Goal: Find specific page/section: Find specific page/section

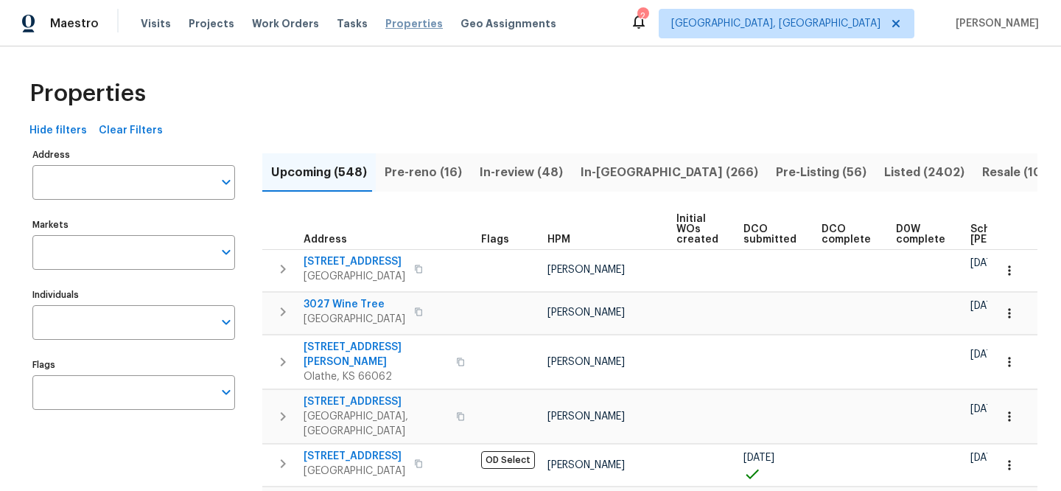
click at [398, 26] on span "Properties" at bounding box center [413, 23] width 57 height 15
click at [174, 178] on input "Address" at bounding box center [122, 182] width 180 height 35
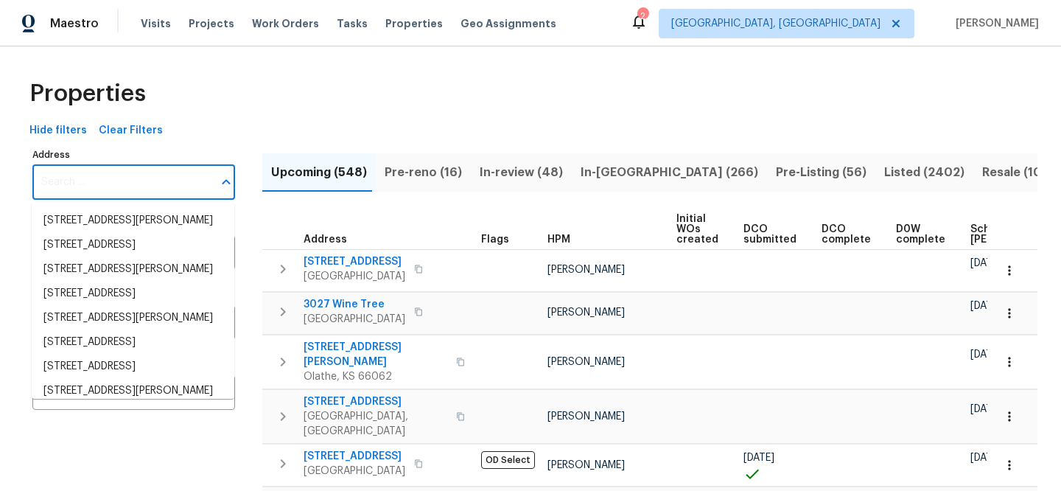
paste input "[STREET_ADDRESS]"
type input "[STREET_ADDRESS]"
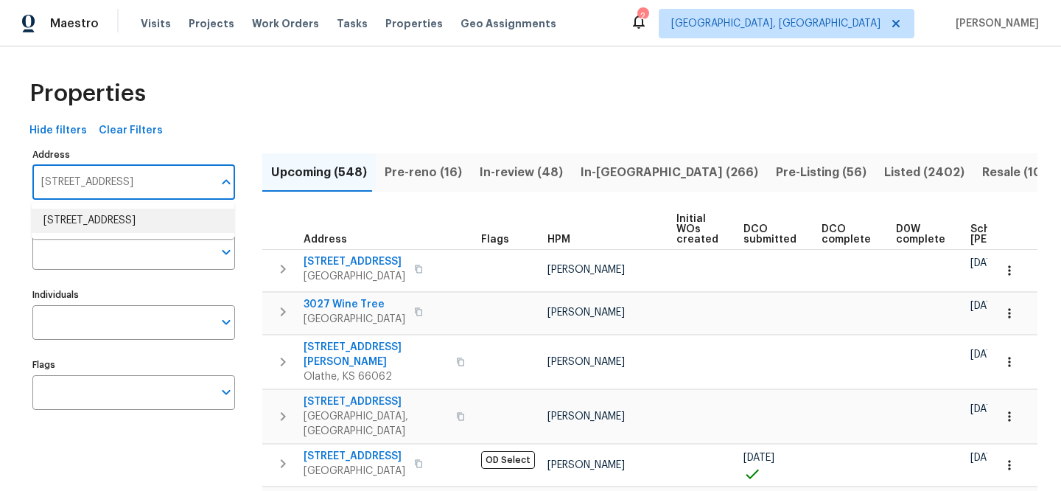
click at [178, 222] on li "[STREET_ADDRESS]" at bounding box center [133, 220] width 203 height 24
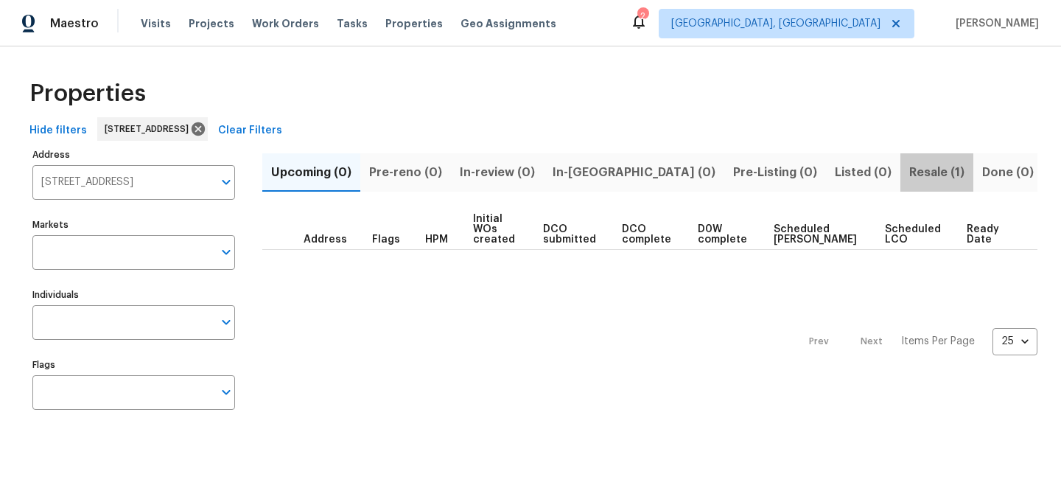
click at [909, 180] on span "Resale (1)" at bounding box center [936, 172] width 55 height 21
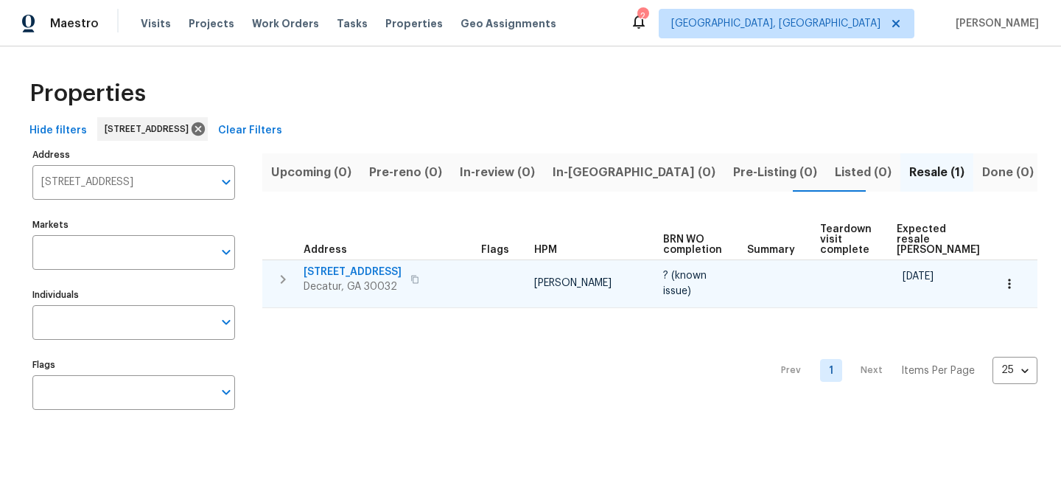
click at [369, 270] on span "[STREET_ADDRESS]" at bounding box center [352, 271] width 98 height 15
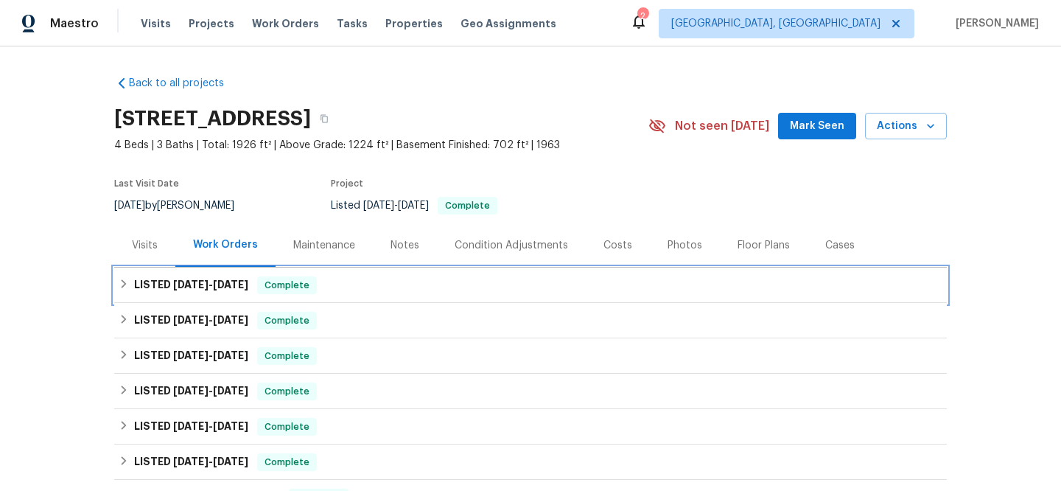
click at [295, 282] on span "Complete" at bounding box center [287, 285] width 57 height 15
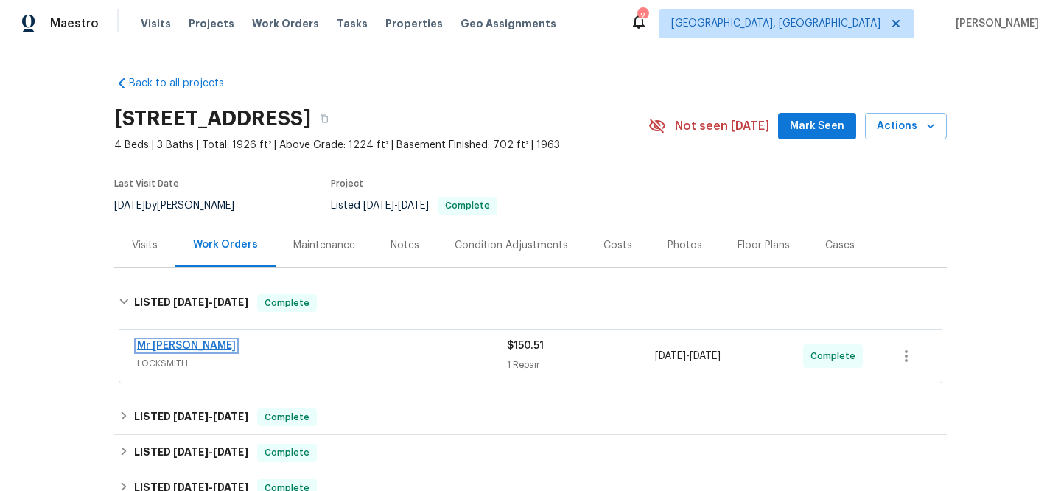
click at [218, 341] on link "Mr Rekey Locksmith" at bounding box center [186, 345] width 99 height 10
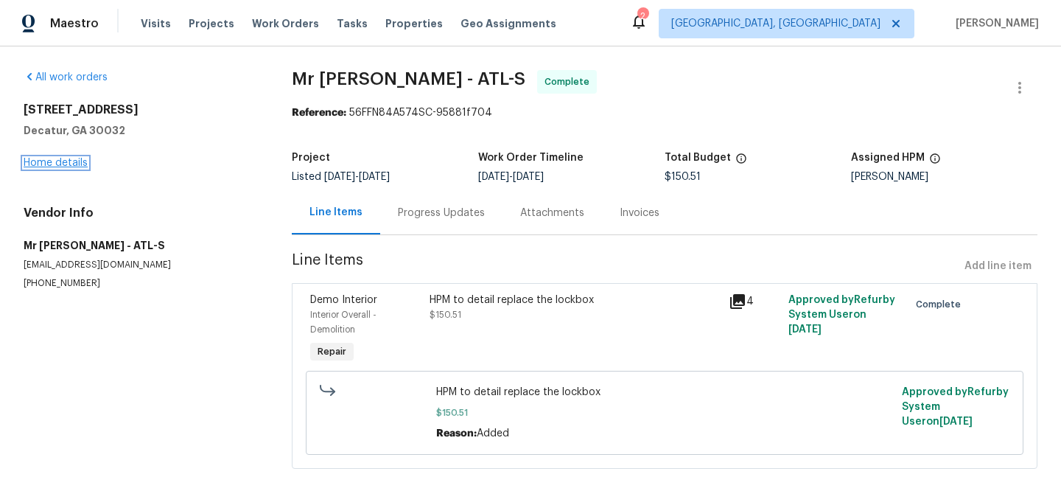
click at [68, 160] on link "Home details" at bounding box center [56, 163] width 64 height 10
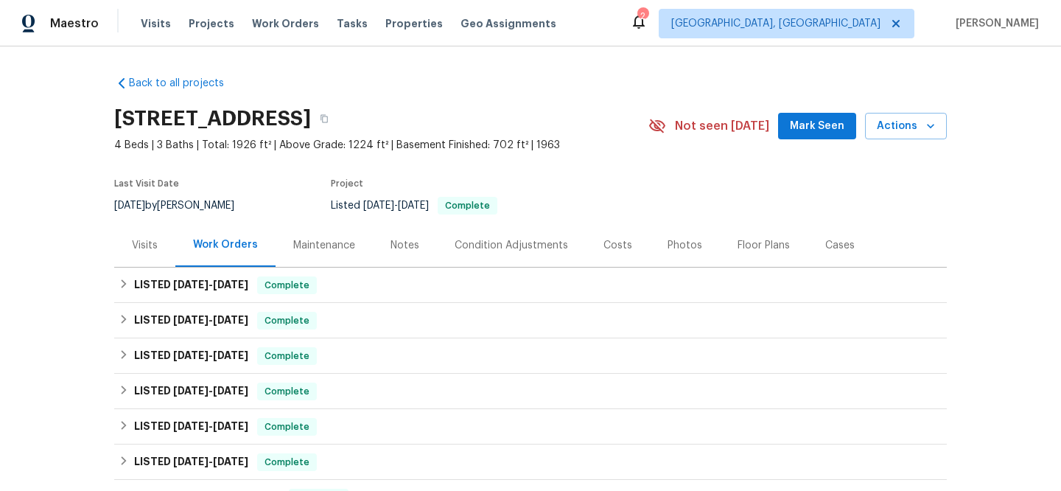
click at [148, 250] on div "Visits" at bounding box center [145, 245] width 26 height 15
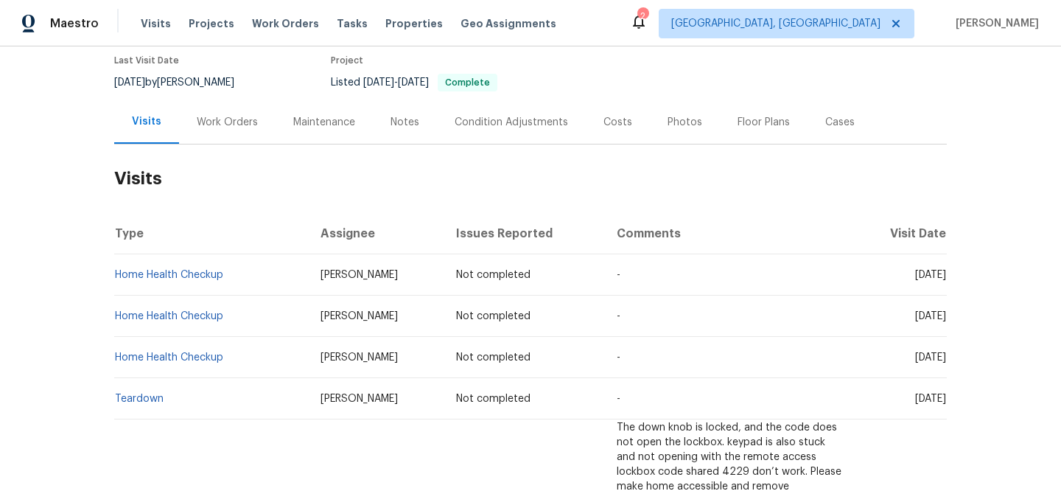
scroll to position [126, 0]
